Goal: Task Accomplishment & Management: Complete application form

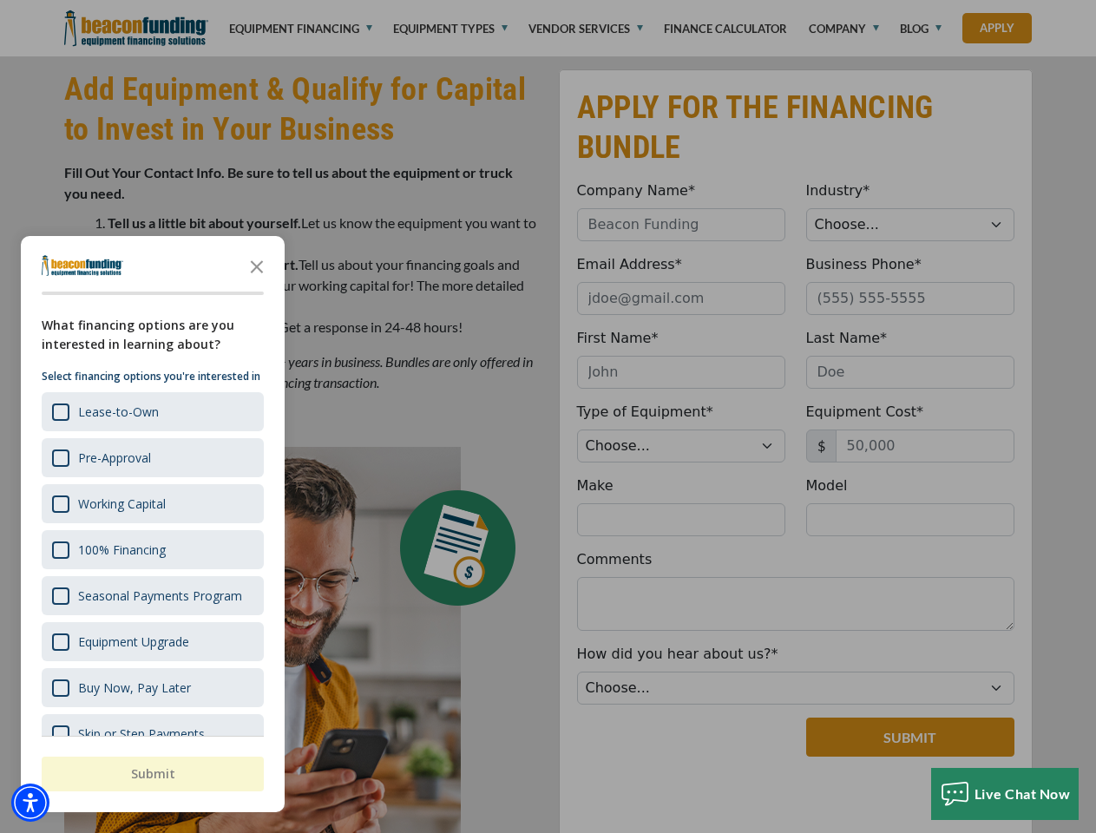
click at [548, 0] on div at bounding box center [548, 416] width 1096 height 833
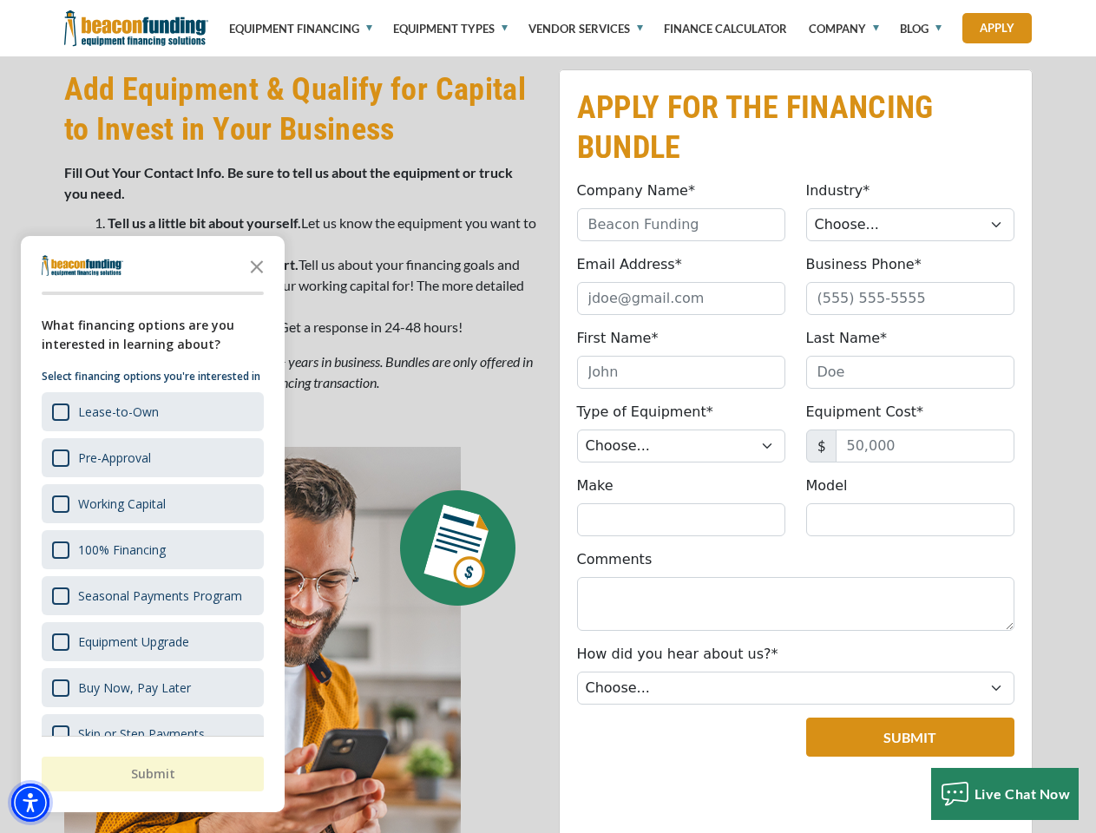
click at [30, 803] on img "Accessibility Menu" at bounding box center [30, 803] width 38 height 38
